Goal: Check status: Verify the current state of an ongoing process or item

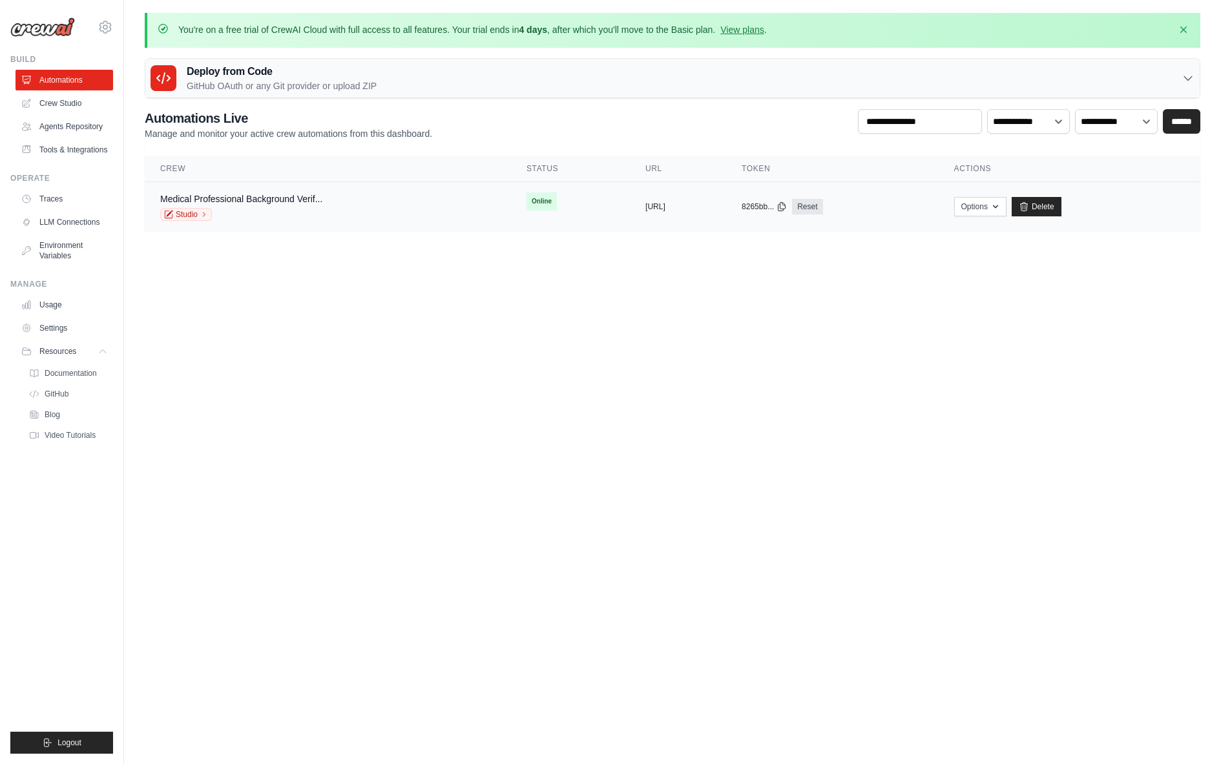
click at [305, 209] on div "Studio" at bounding box center [241, 214] width 162 height 13
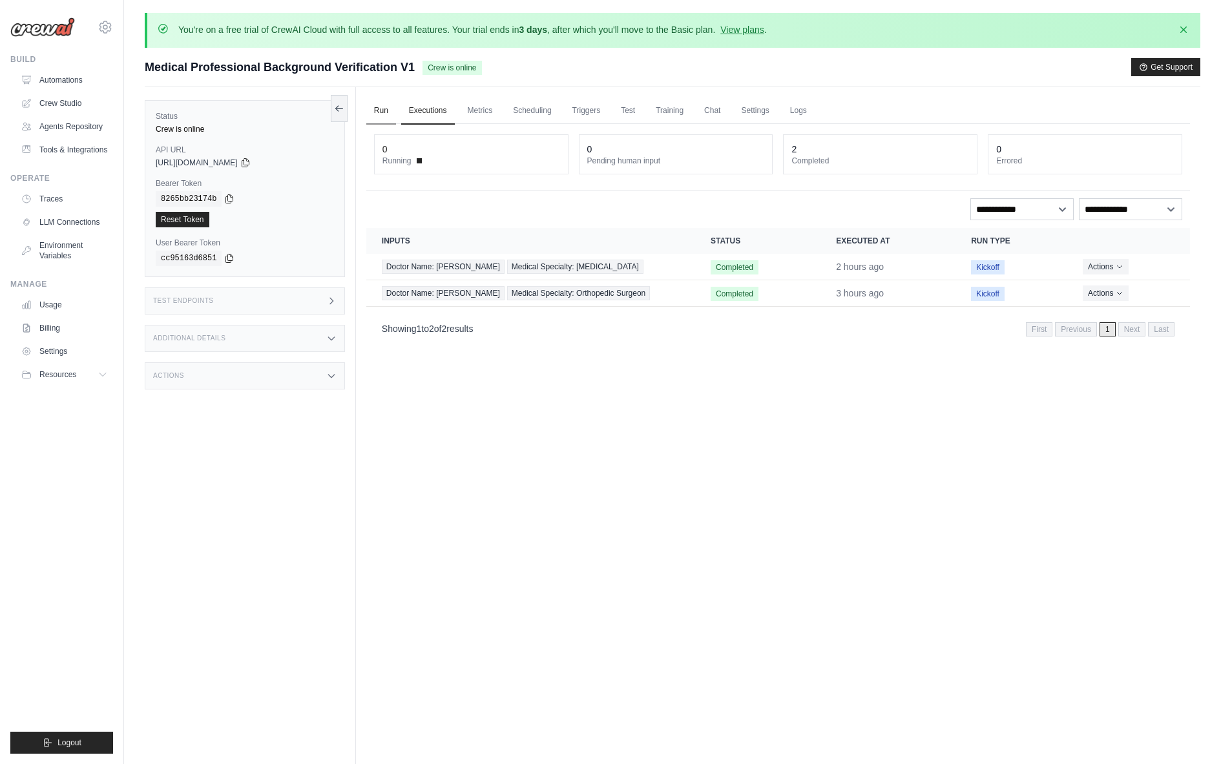
click at [379, 109] on link "Run" at bounding box center [381, 111] width 30 height 27
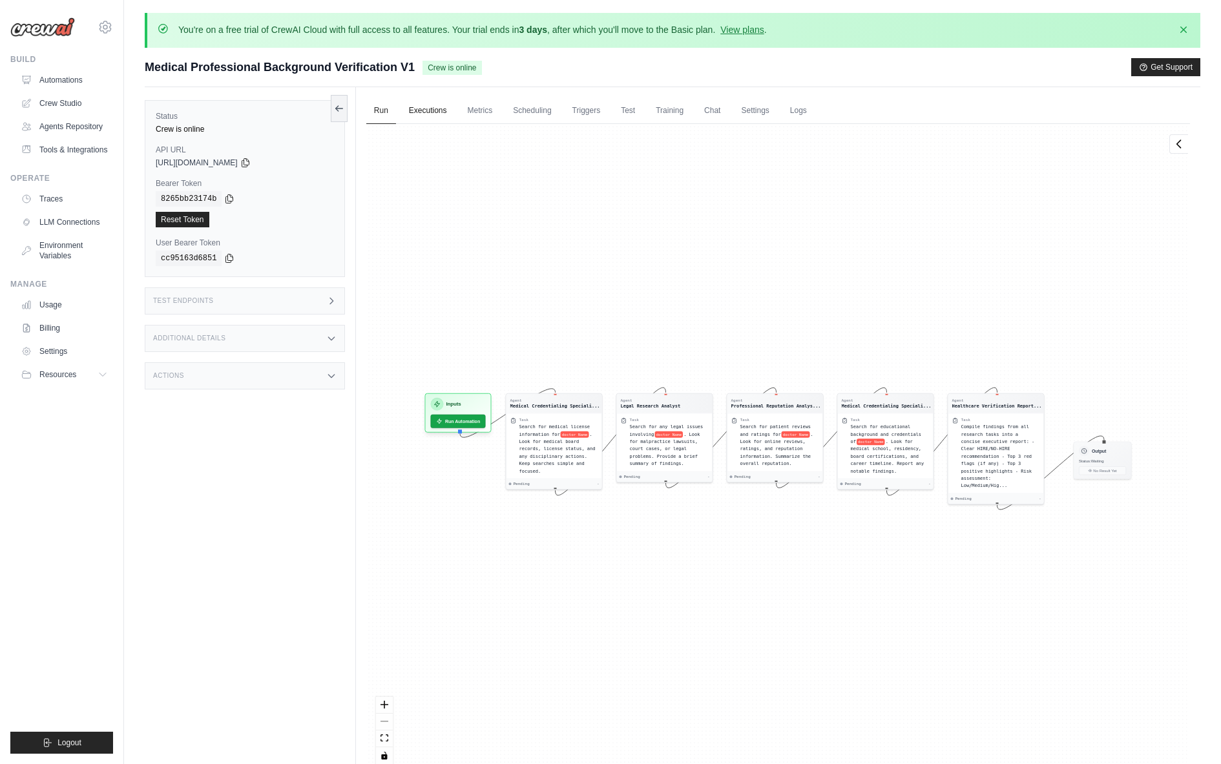
click at [431, 109] on link "Executions" at bounding box center [428, 111] width 54 height 27
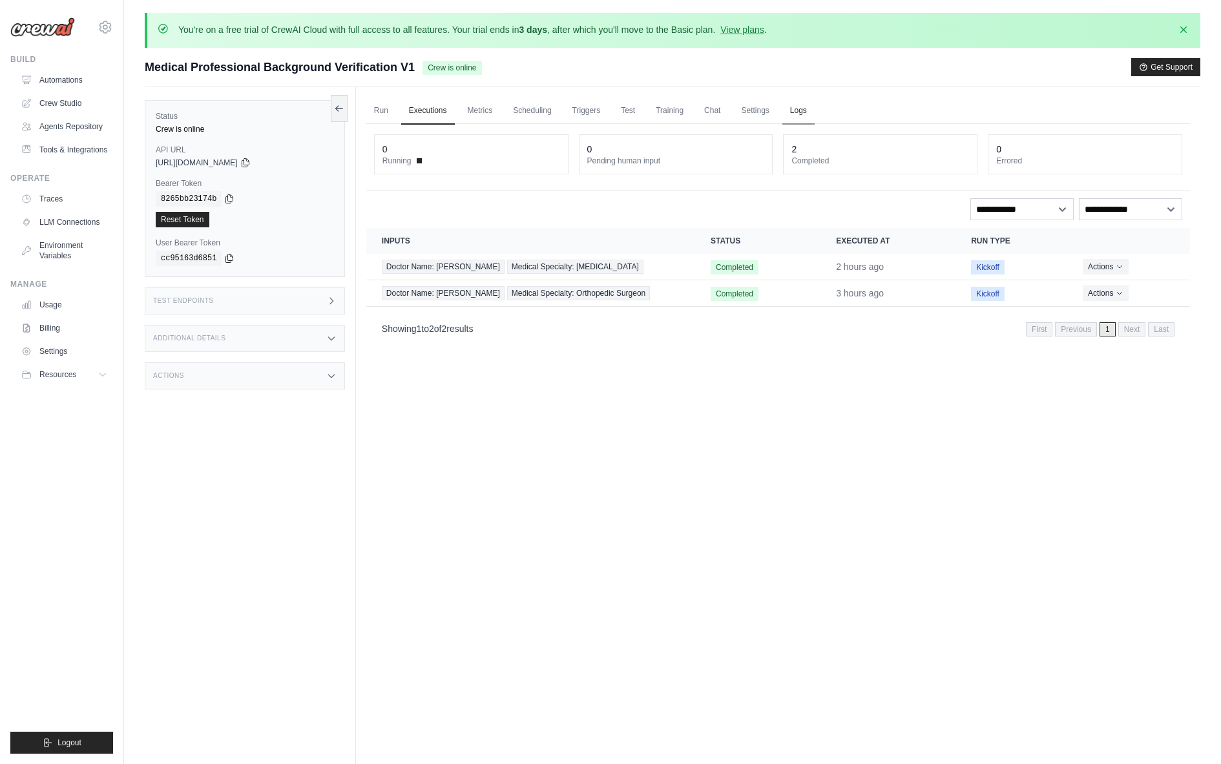
click at [798, 107] on link "Logs" at bounding box center [798, 111] width 32 height 27
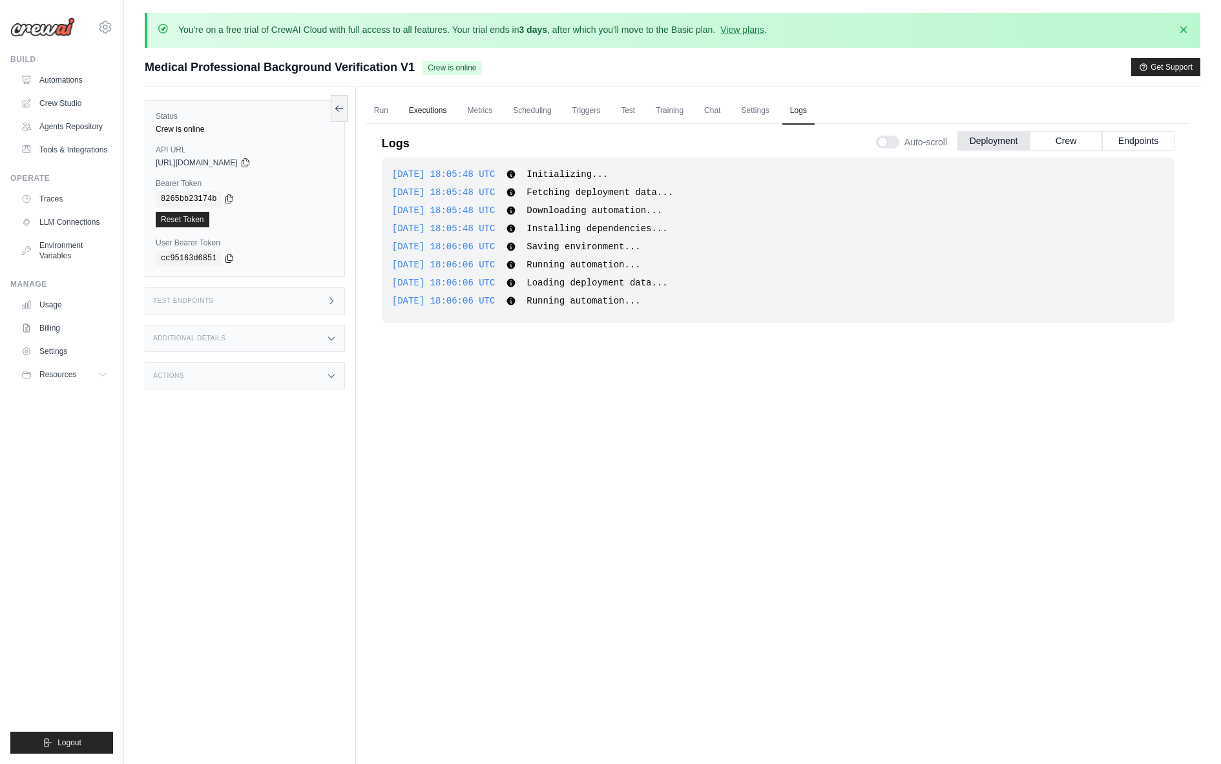
click at [424, 109] on link "Executions" at bounding box center [428, 111] width 54 height 27
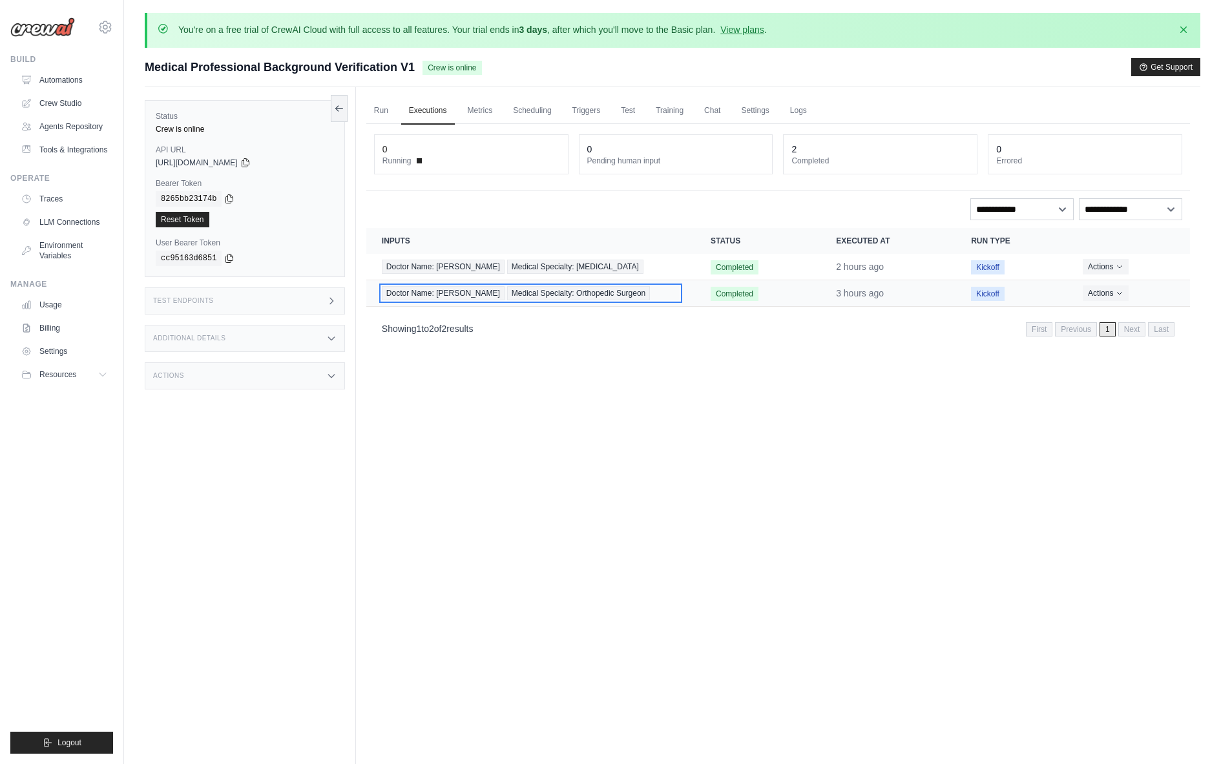
click at [673, 300] on div "Doctor Name: Craig Sessions Medical Specialty: Orthopedic Surgeon" at bounding box center [531, 293] width 298 height 14
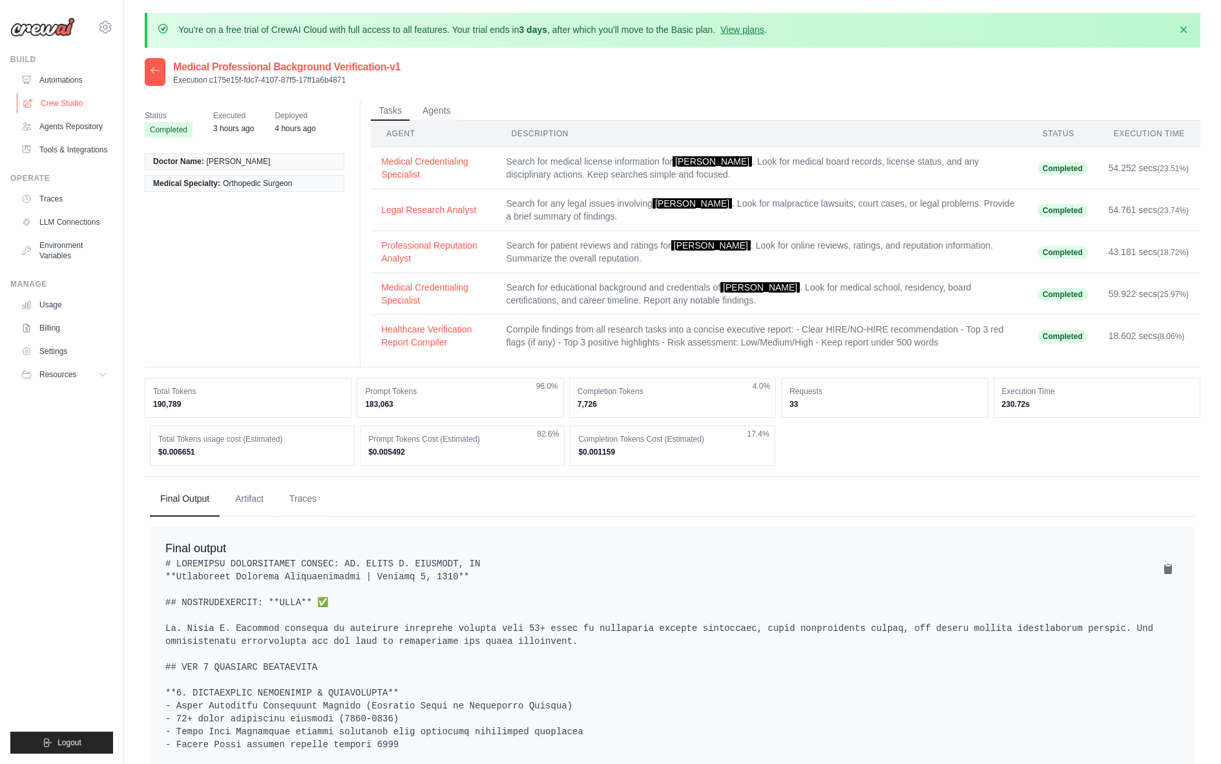
click at [69, 103] on link "Crew Studio" at bounding box center [66, 103] width 98 height 21
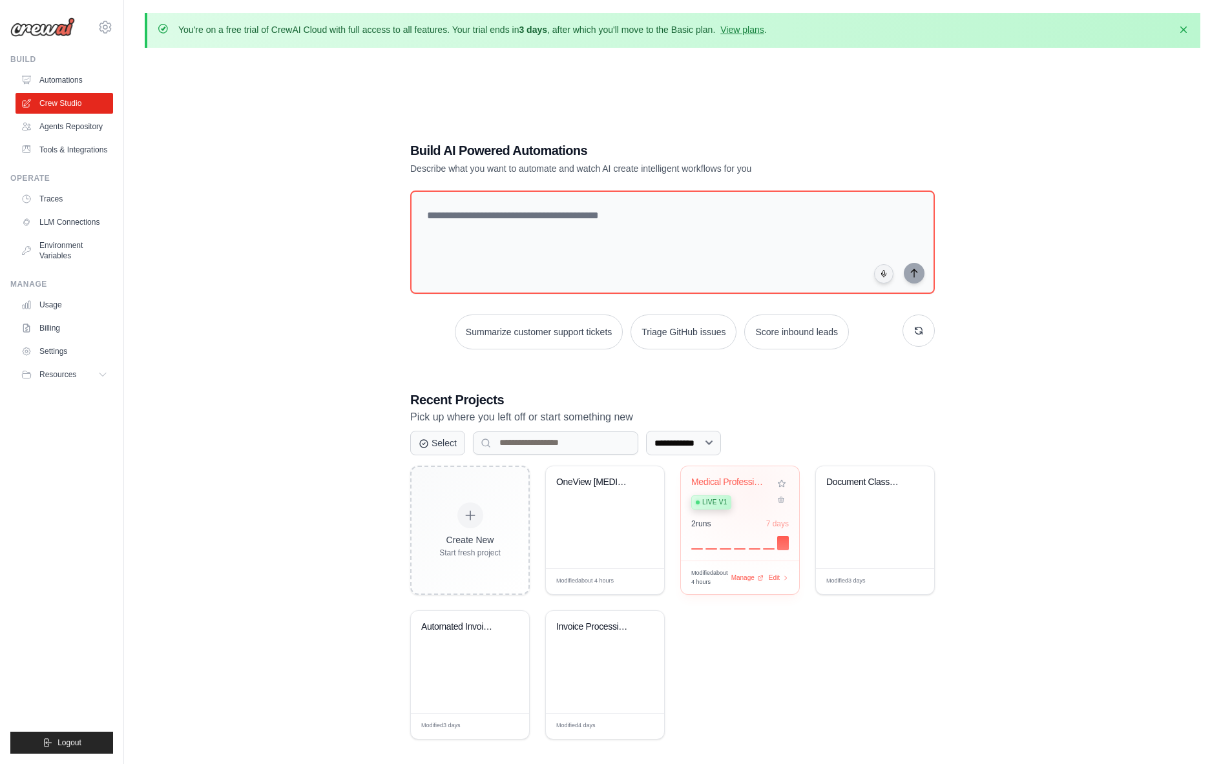
click at [751, 488] on div "Medical Professional Background Ver... Live v1" at bounding box center [730, 496] width 78 height 39
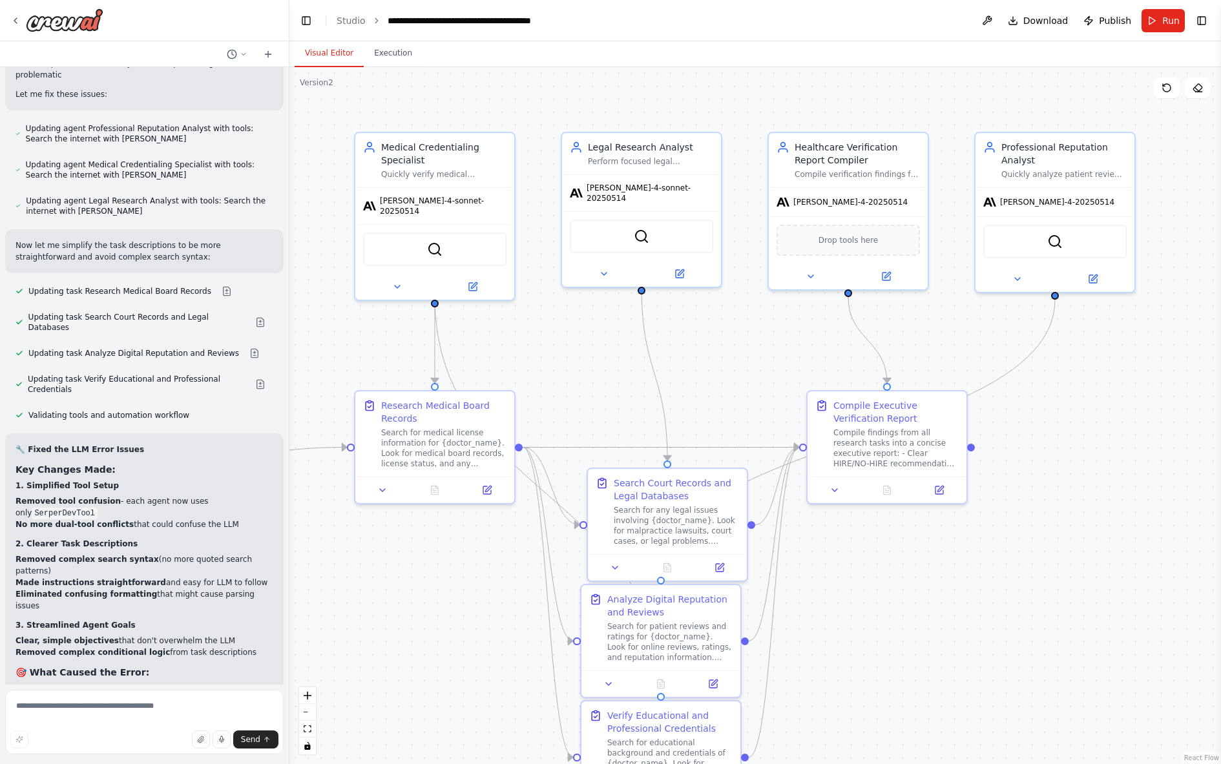
scroll to position [14929, 0]
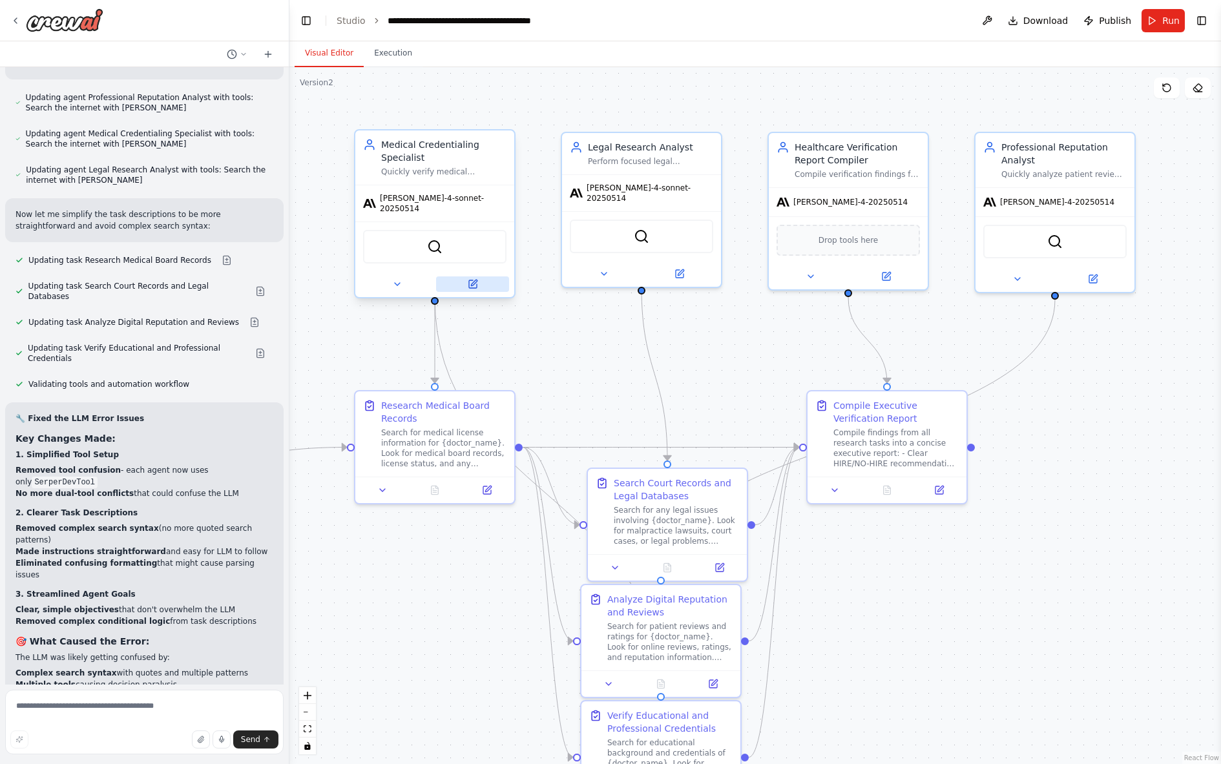
click at [474, 280] on icon at bounding box center [473, 284] width 8 height 8
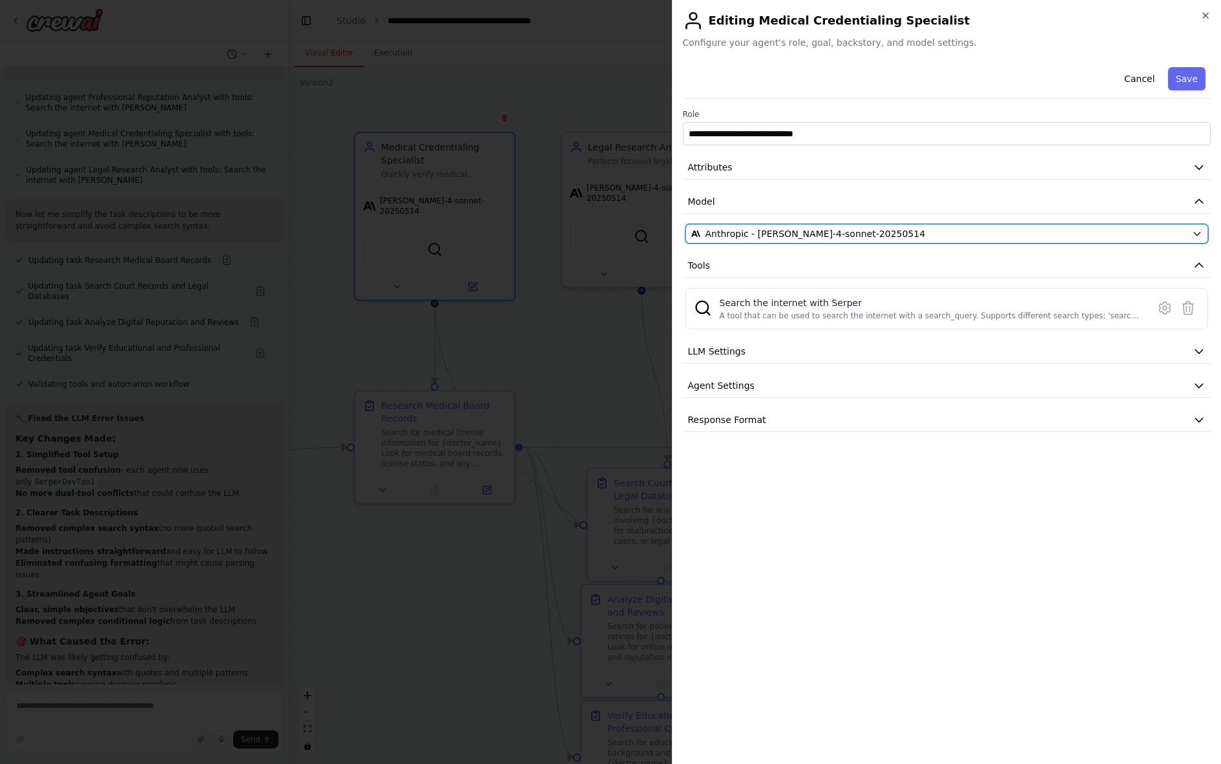
click at [806, 237] on span "Anthropic - claude-4-sonnet-20250514" at bounding box center [815, 233] width 220 height 13
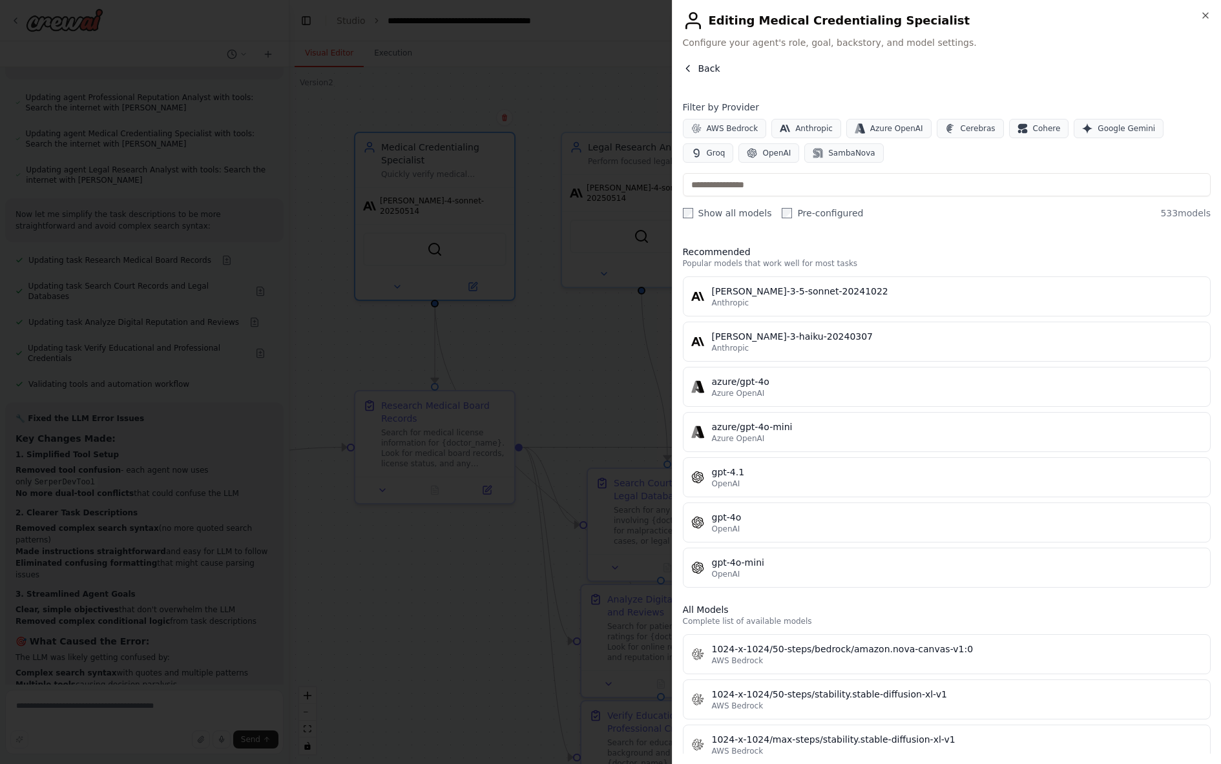
click at [703, 68] on span "Back" at bounding box center [709, 68] width 22 height 13
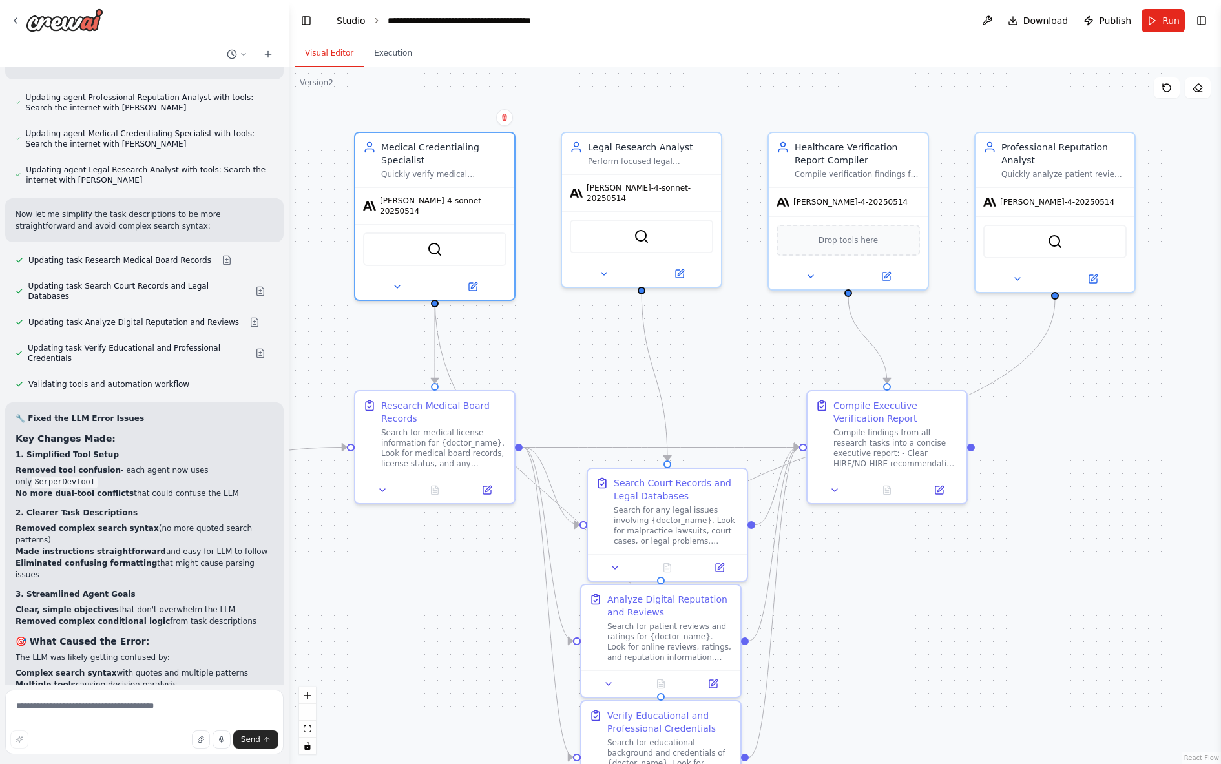
click at [340, 22] on link "Studio" at bounding box center [351, 21] width 29 height 10
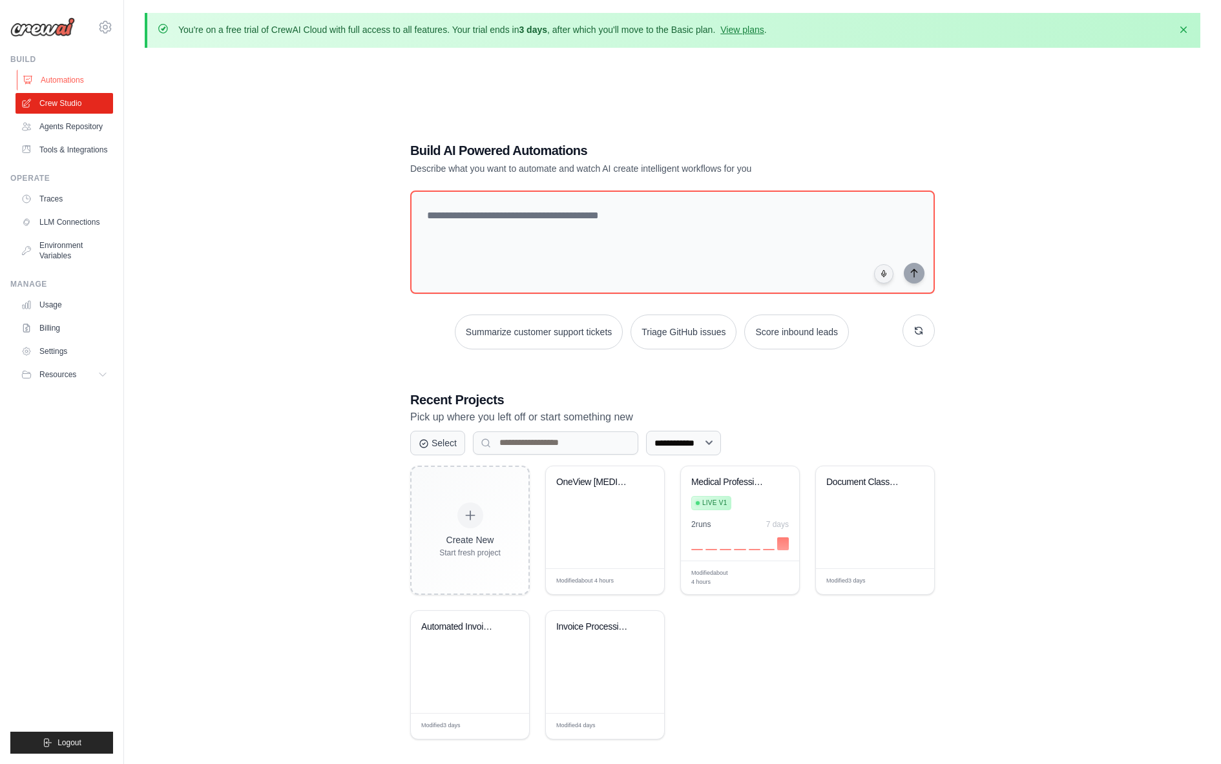
click at [67, 78] on link "Automations" at bounding box center [66, 80] width 98 height 21
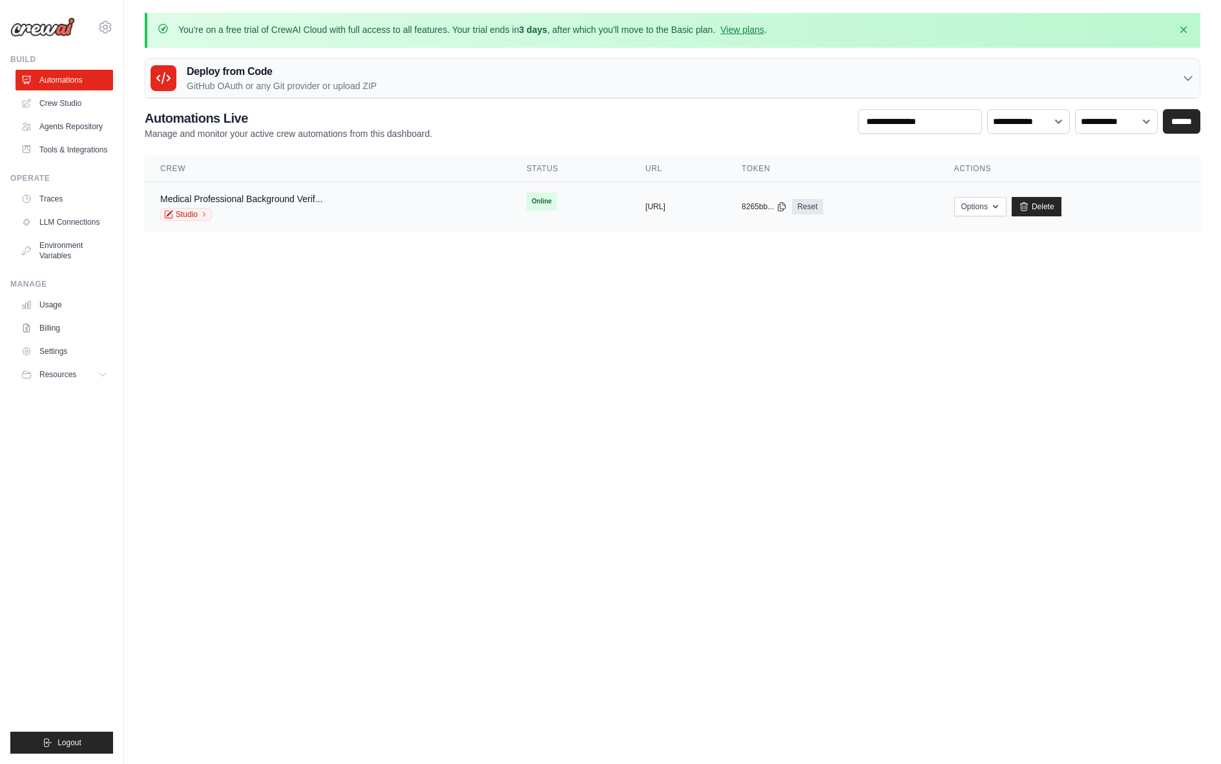
click at [340, 203] on div "Medical Professional Background Verif... Studio" at bounding box center [327, 206] width 335 height 28
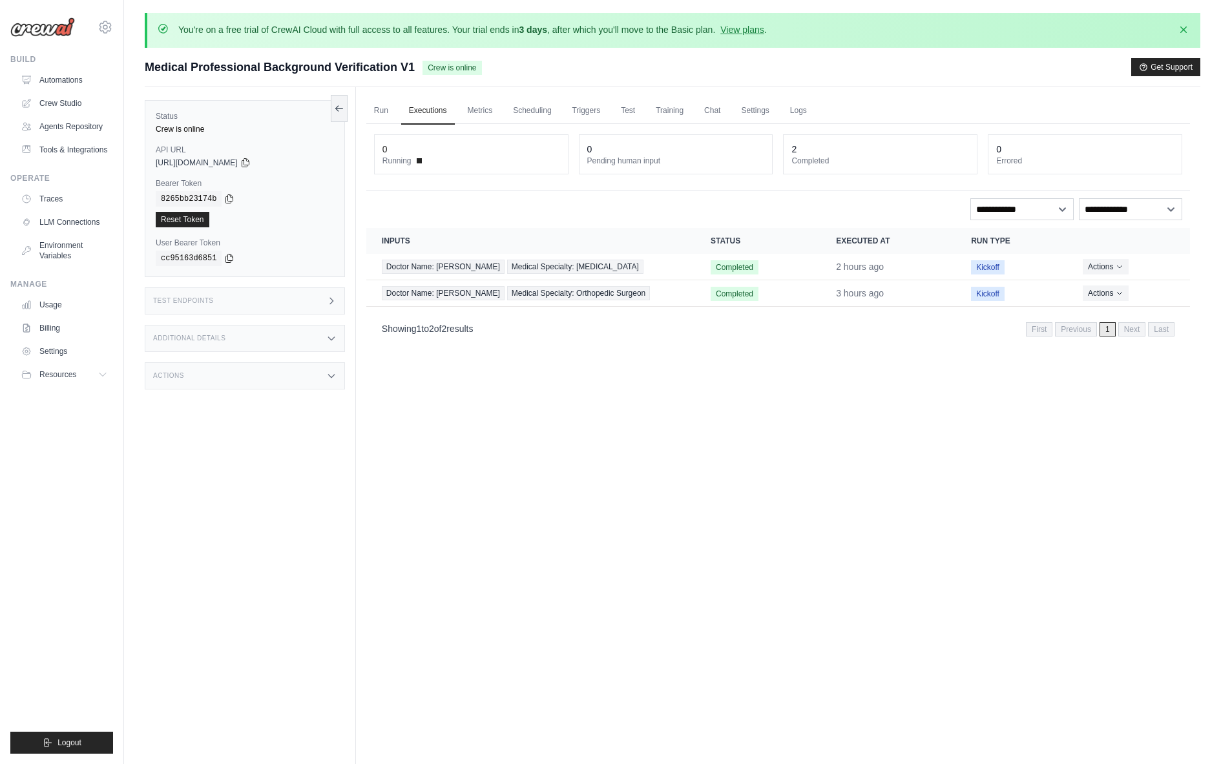
click at [329, 377] on icon at bounding box center [331, 376] width 10 height 10
click at [683, 307] on td "Doctor Name: Craig Sessions Medical Specialty: Orthopedic Surgeon" at bounding box center [530, 293] width 329 height 26
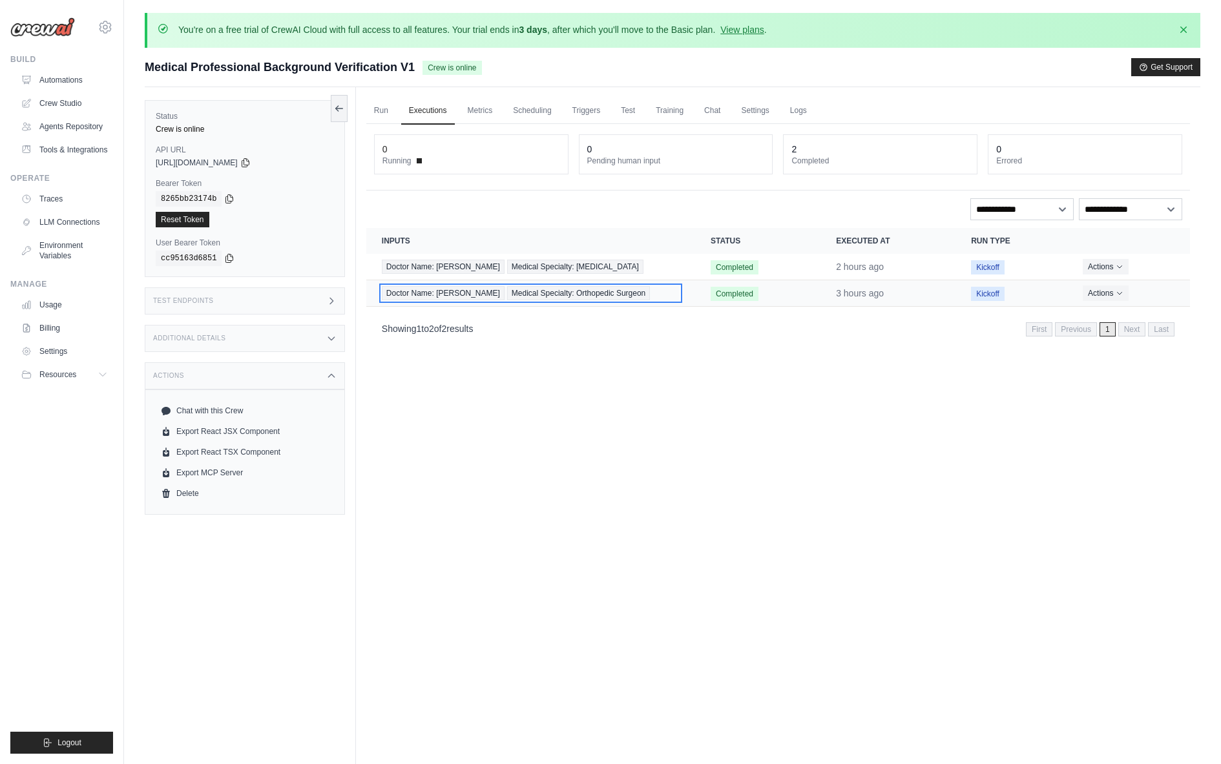
click at [658, 300] on div "Doctor Name: Craig Sessions Medical Specialty: Orthopedic Surgeon" at bounding box center [531, 293] width 298 height 14
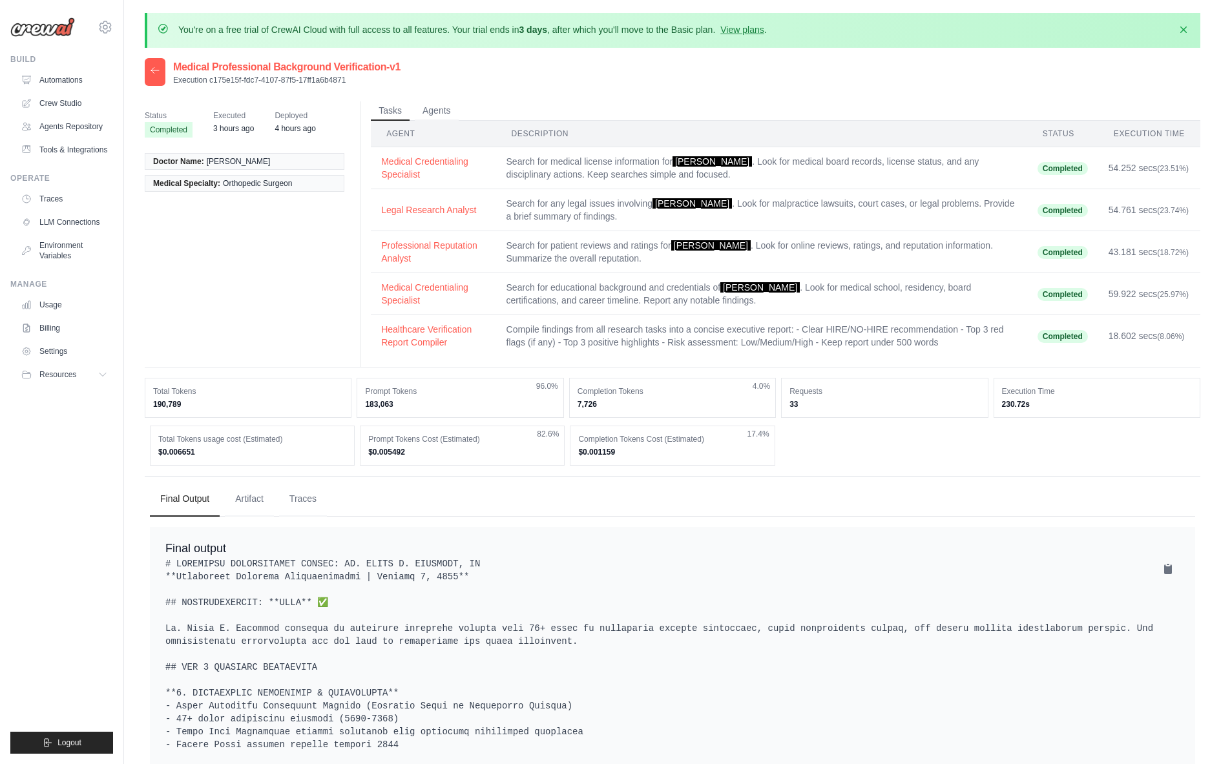
drag, startPoint x: 1024, startPoint y: 404, endPoint x: 999, endPoint y: 402, distance: 25.2
click at [999, 402] on div "Execution Time 230.72s" at bounding box center [1096, 398] width 207 height 40
click at [441, 111] on button "Agents" at bounding box center [437, 110] width 44 height 19
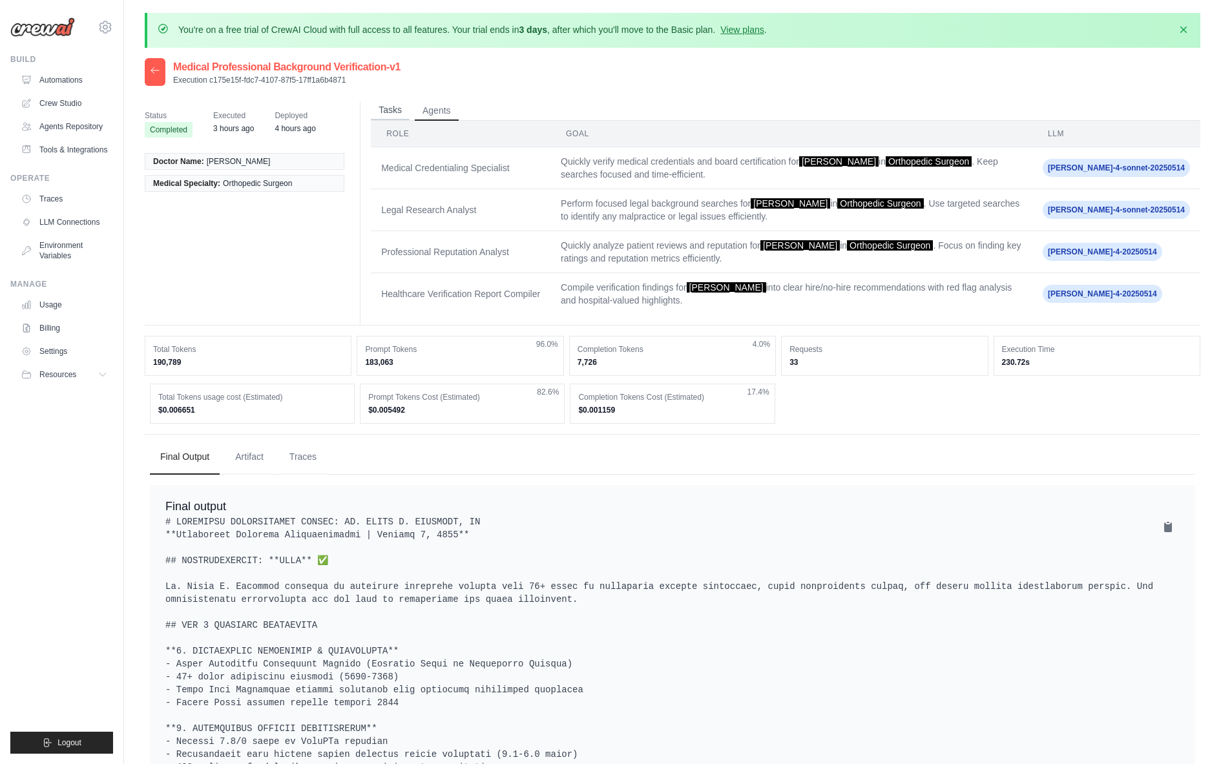
click at [398, 108] on button "Tasks" at bounding box center [390, 110] width 39 height 19
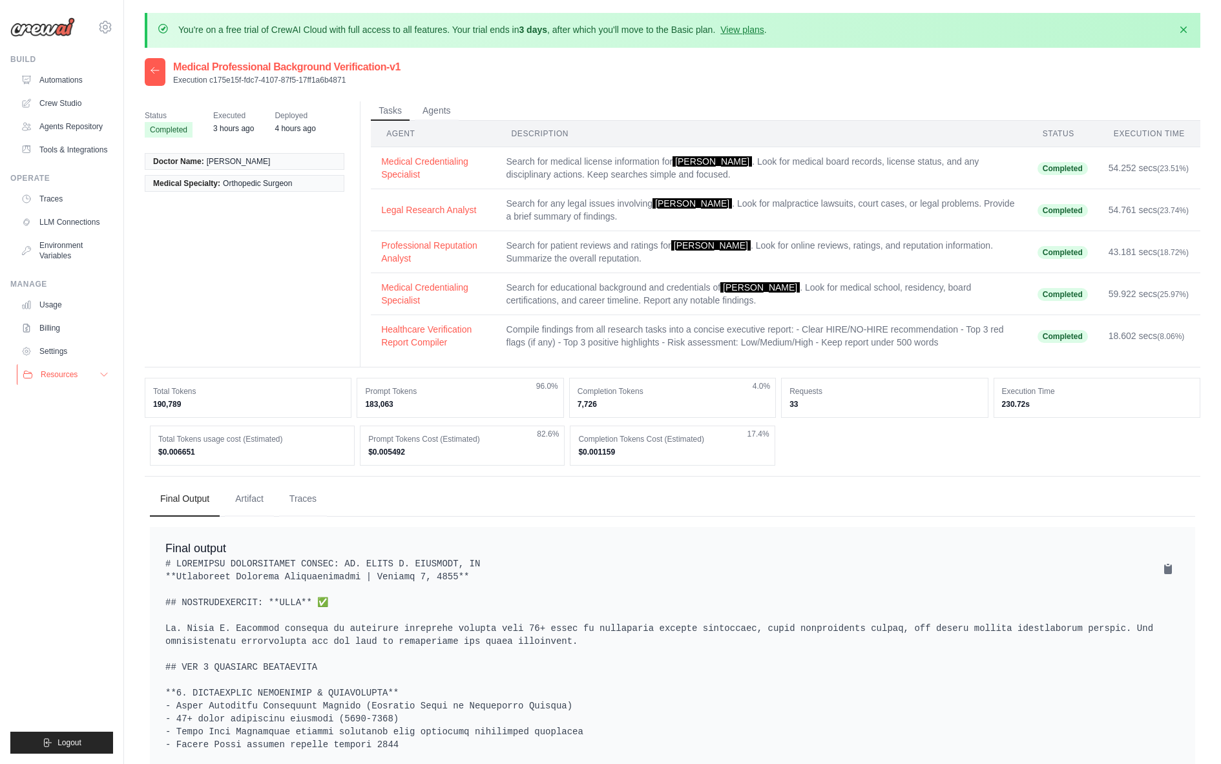
click at [101, 375] on icon at bounding box center [104, 374] width 10 height 10
click at [101, 375] on icon at bounding box center [104, 374] width 6 height 3
click at [158, 77] on div at bounding box center [155, 72] width 21 height 28
click at [158, 74] on icon at bounding box center [155, 70] width 10 height 10
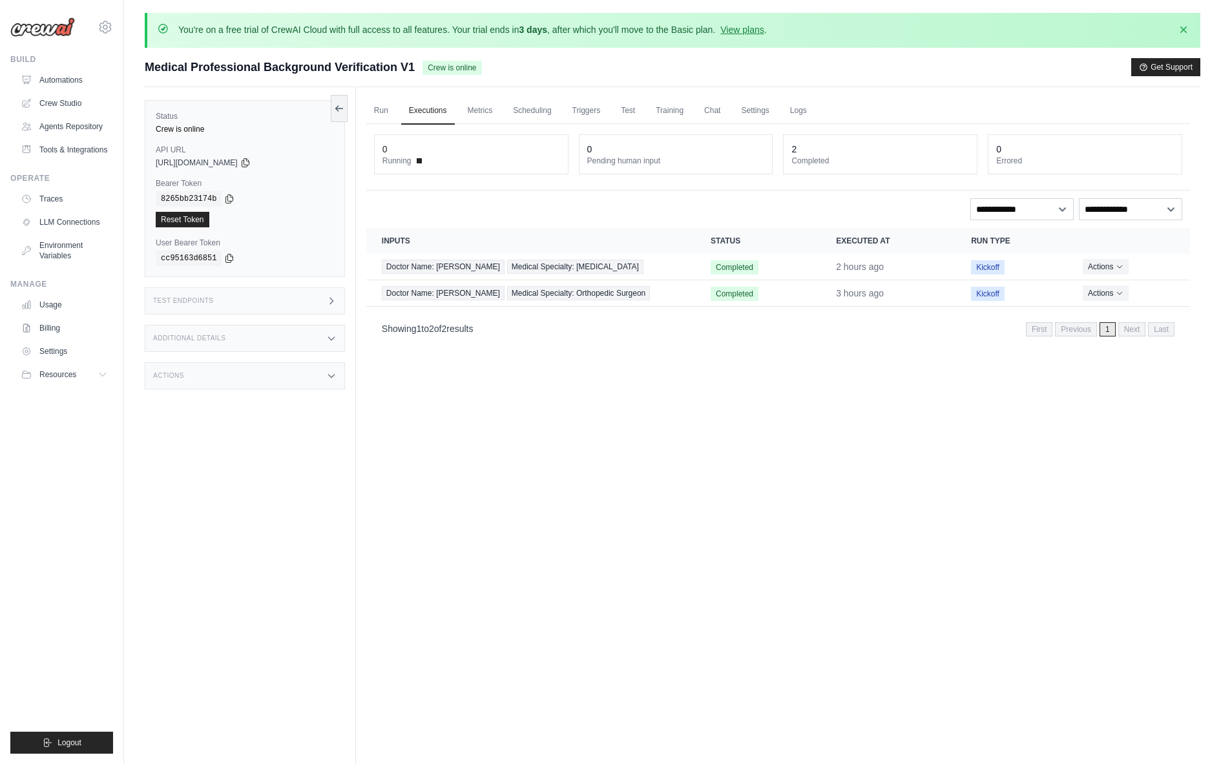
click at [311, 377] on div "Actions" at bounding box center [245, 375] width 200 height 27
